Goal: Information Seeking & Learning: Learn about a topic

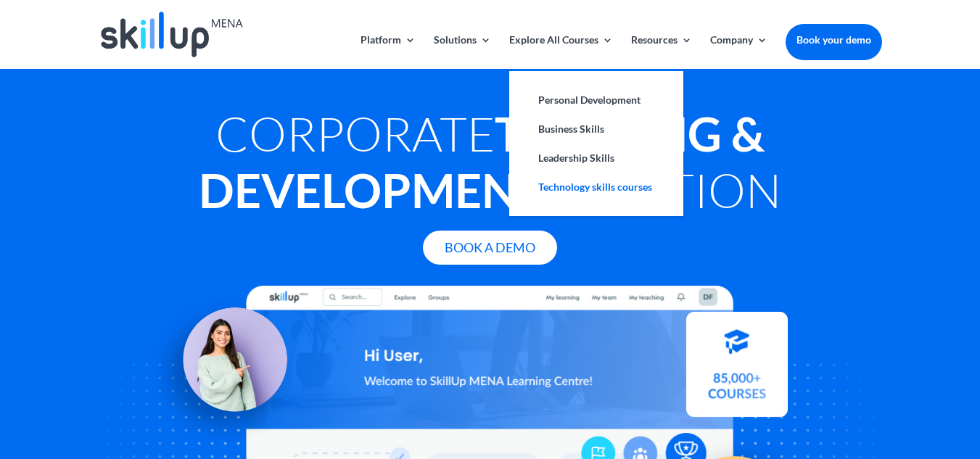
click at [589, 185] on link "Technology skills courses" at bounding box center [596, 187] width 145 height 29
click at [606, 43] on link "Explore All Courses" at bounding box center [561, 52] width 104 height 34
click at [575, 184] on link "Technology skills courses" at bounding box center [596, 187] width 145 height 29
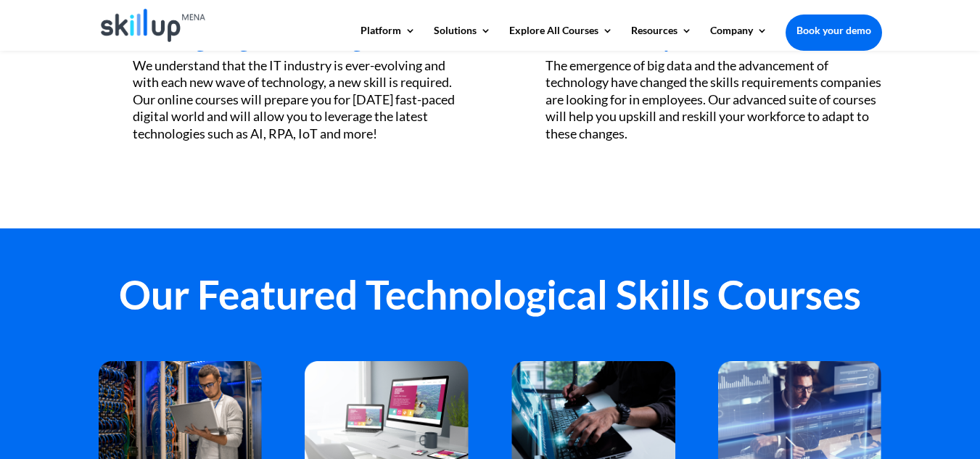
scroll to position [738, 0]
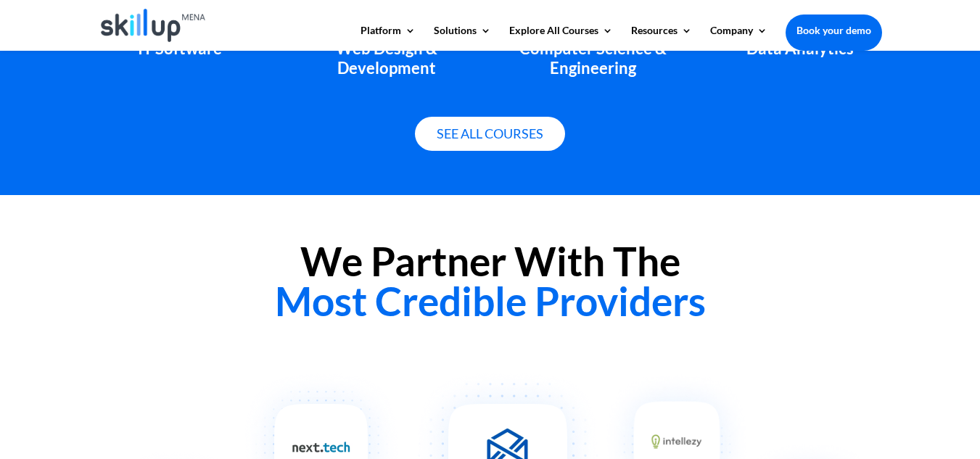
scroll to position [1233, 0]
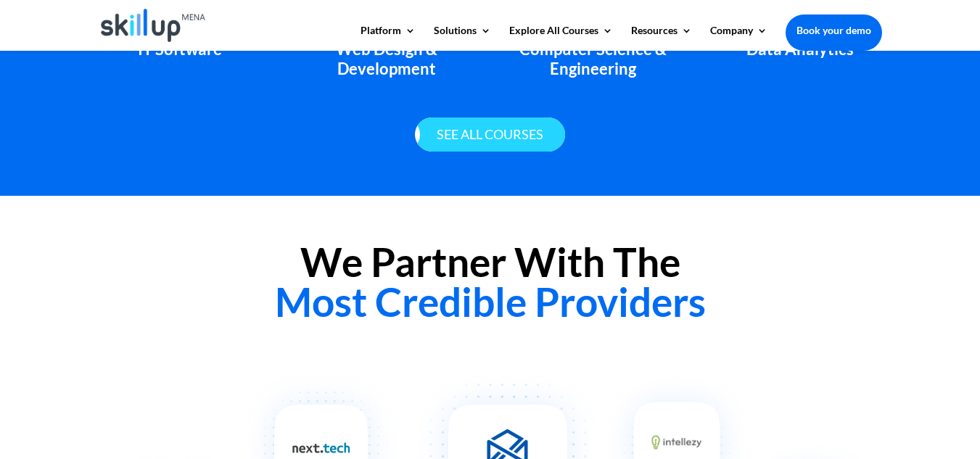
click at [486, 125] on link "See all courses" at bounding box center [490, 135] width 150 height 34
